Goal: Task Accomplishment & Management: Complete application form

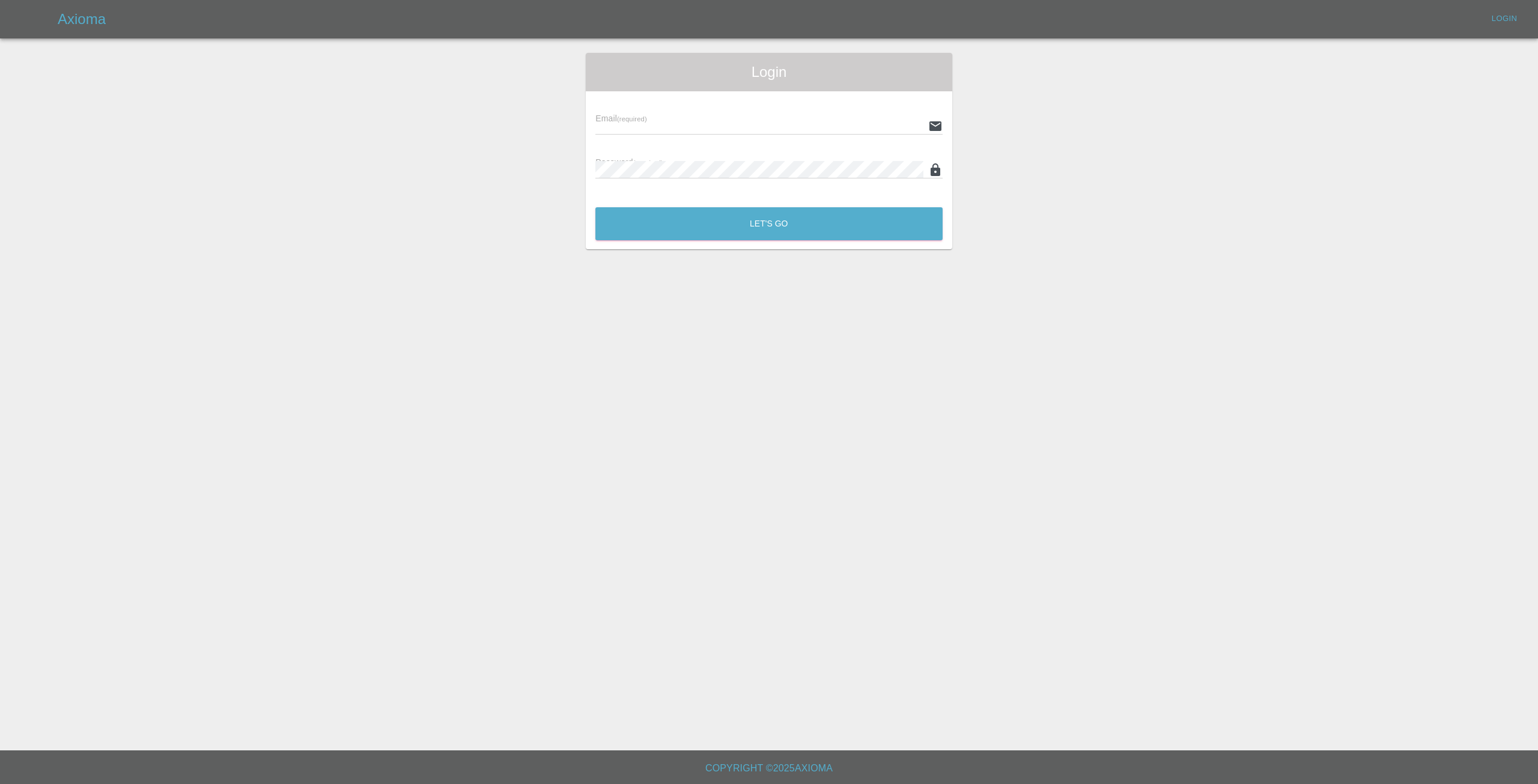
click at [645, 107] on div "Email (required)" at bounding box center [769, 117] width 347 height 33
click at [640, 129] on input "text" at bounding box center [759, 126] width 328 height 18
click at [595, 207] on button "Let's Go" at bounding box center [769, 223] width 347 height 33
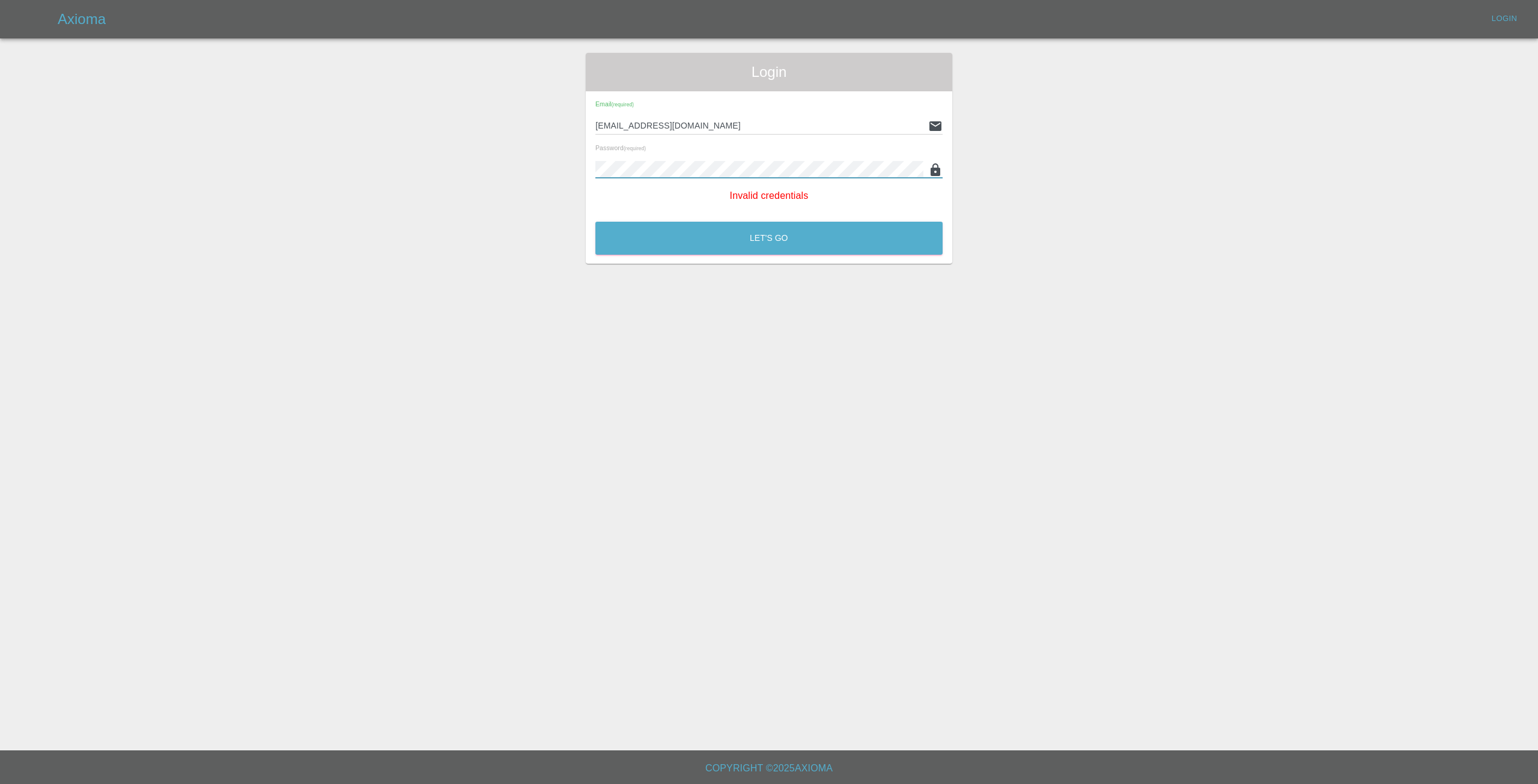
click at [595, 221] on button "Let's Go" at bounding box center [769, 238] width 347 height 33
click at [684, 244] on button "Let's Go" at bounding box center [769, 238] width 347 height 33
click at [718, 123] on input "[EMAIL_ADDRESS]." at bounding box center [759, 126] width 328 height 18
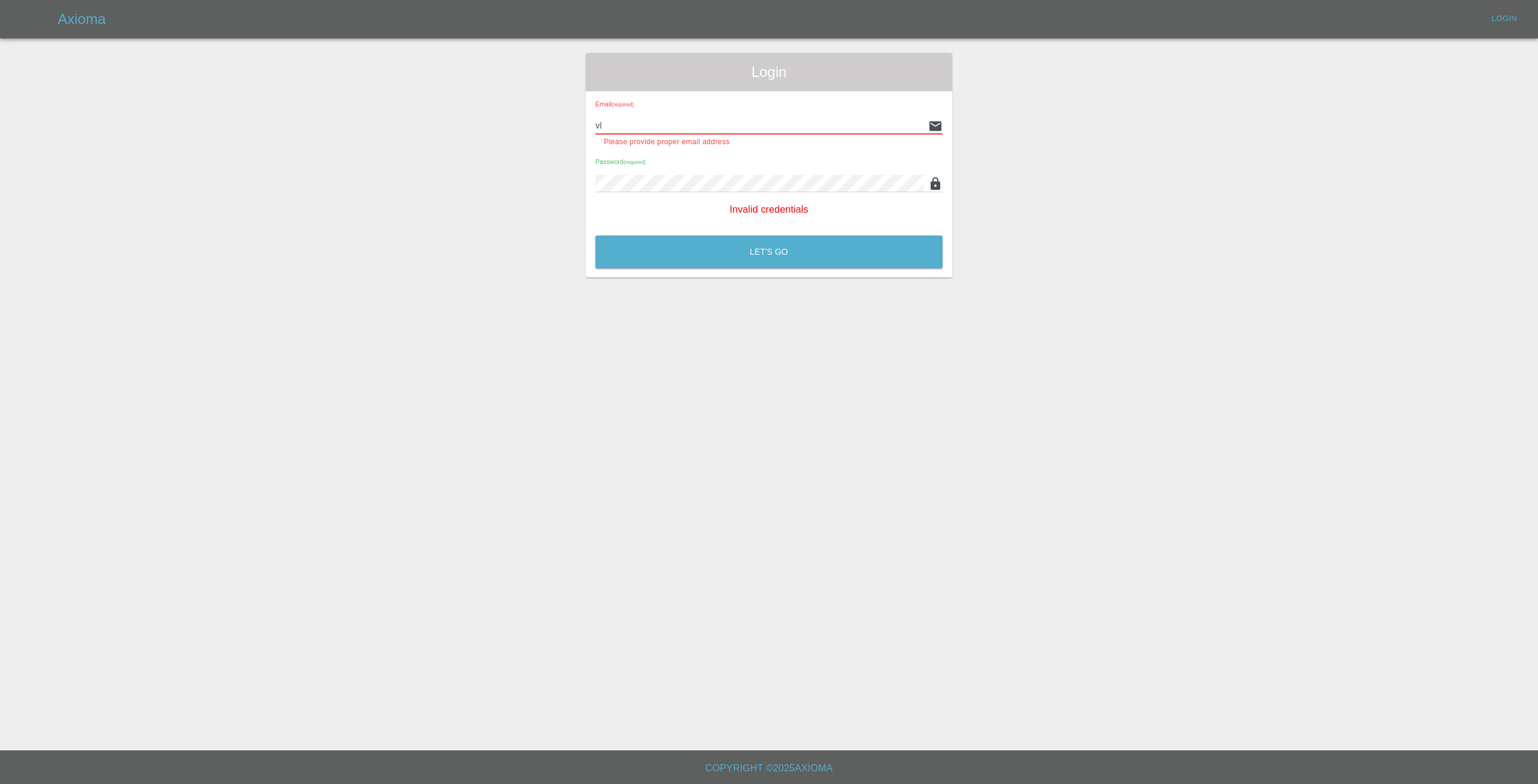
type input "v"
click at [548, 217] on div "Login Email (required) This field is required Password (required) Invalid crede…" at bounding box center [769, 165] width 1537 height 225
click at [1493, 22] on link "Login" at bounding box center [1505, 19] width 39 height 18
click at [71, 18] on h5 "Axioma" at bounding box center [81, 19] width 48 height 19
